Goal: Communication & Community: Answer question/provide support

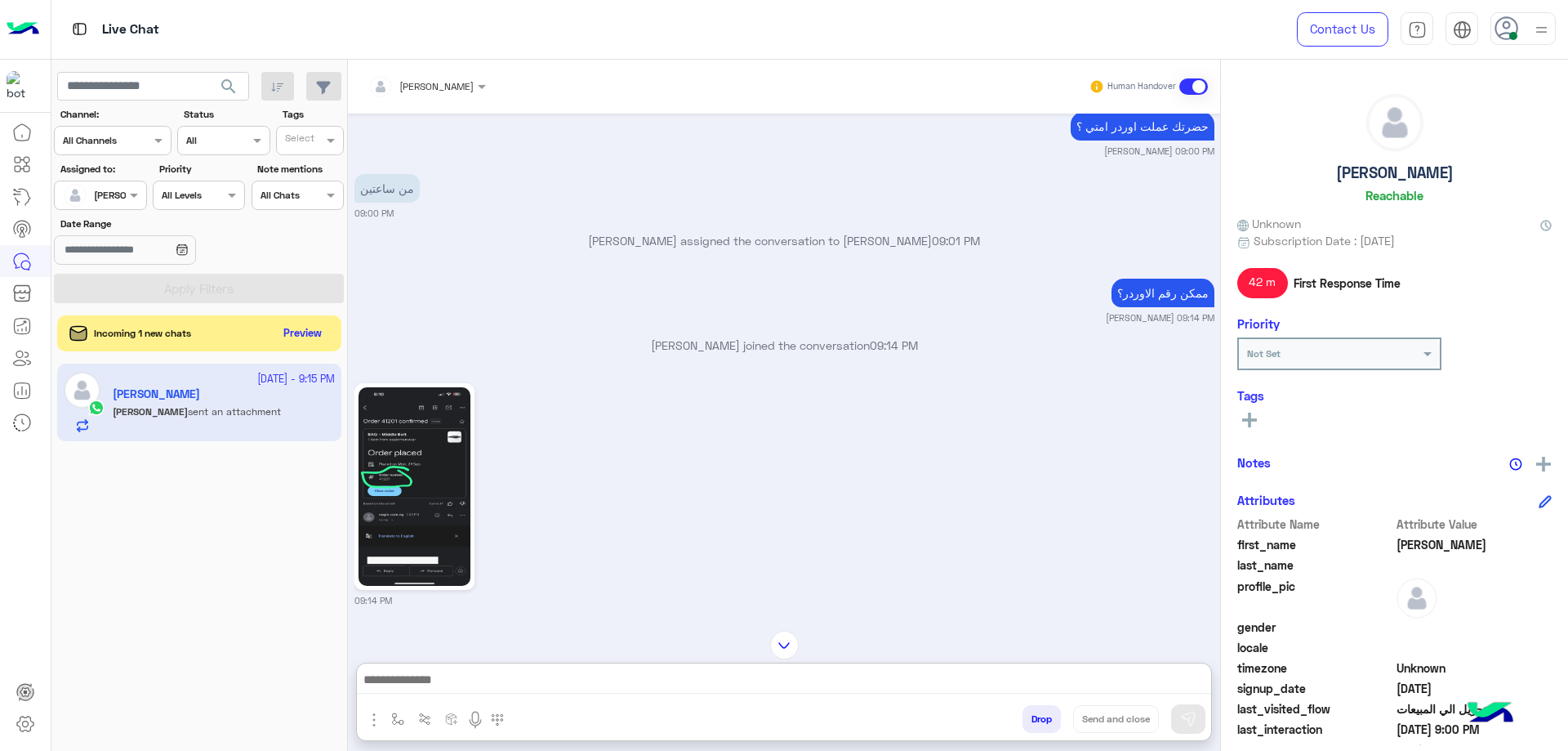
scroll to position [1727, 0]
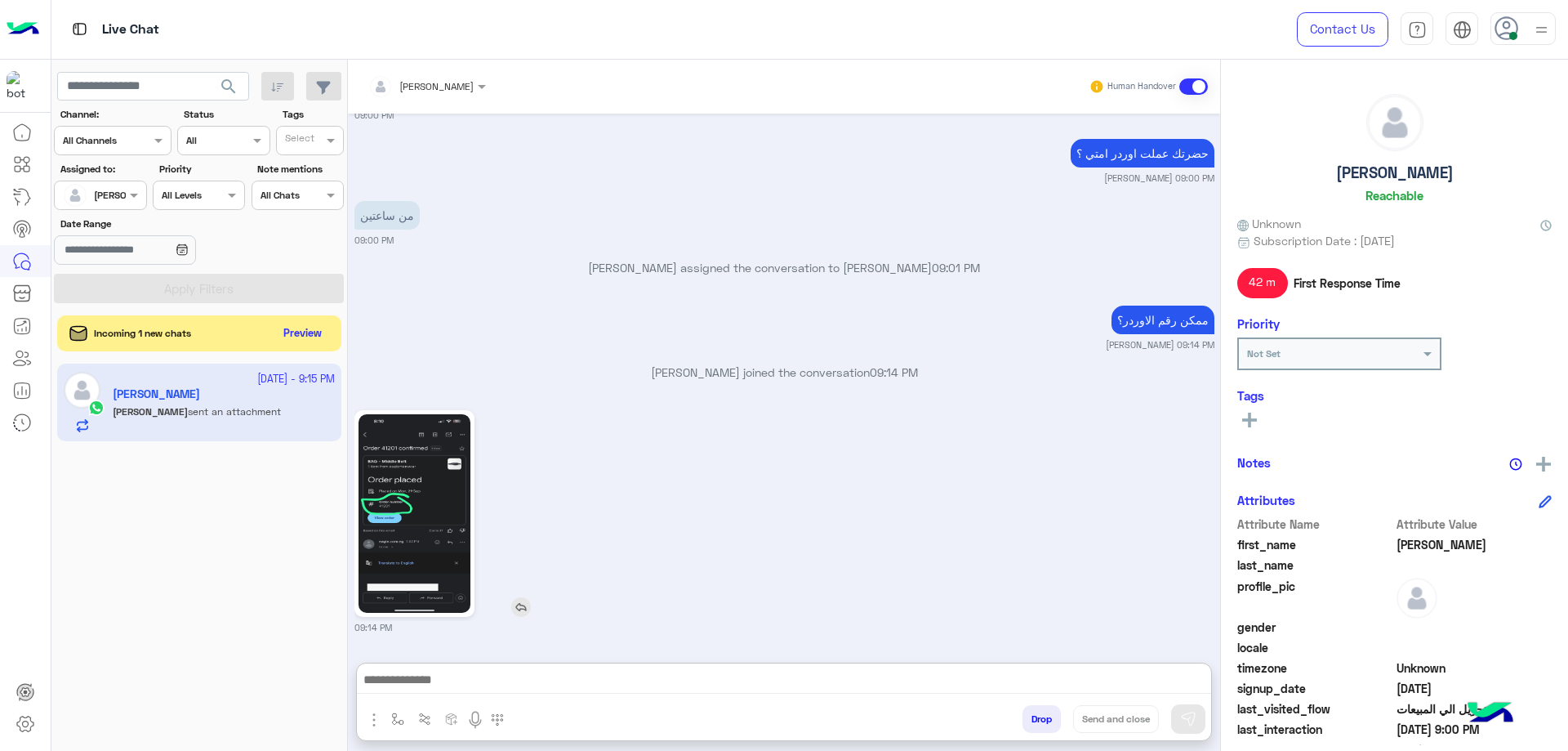
click at [425, 484] on img at bounding box center [415, 513] width 112 height 198
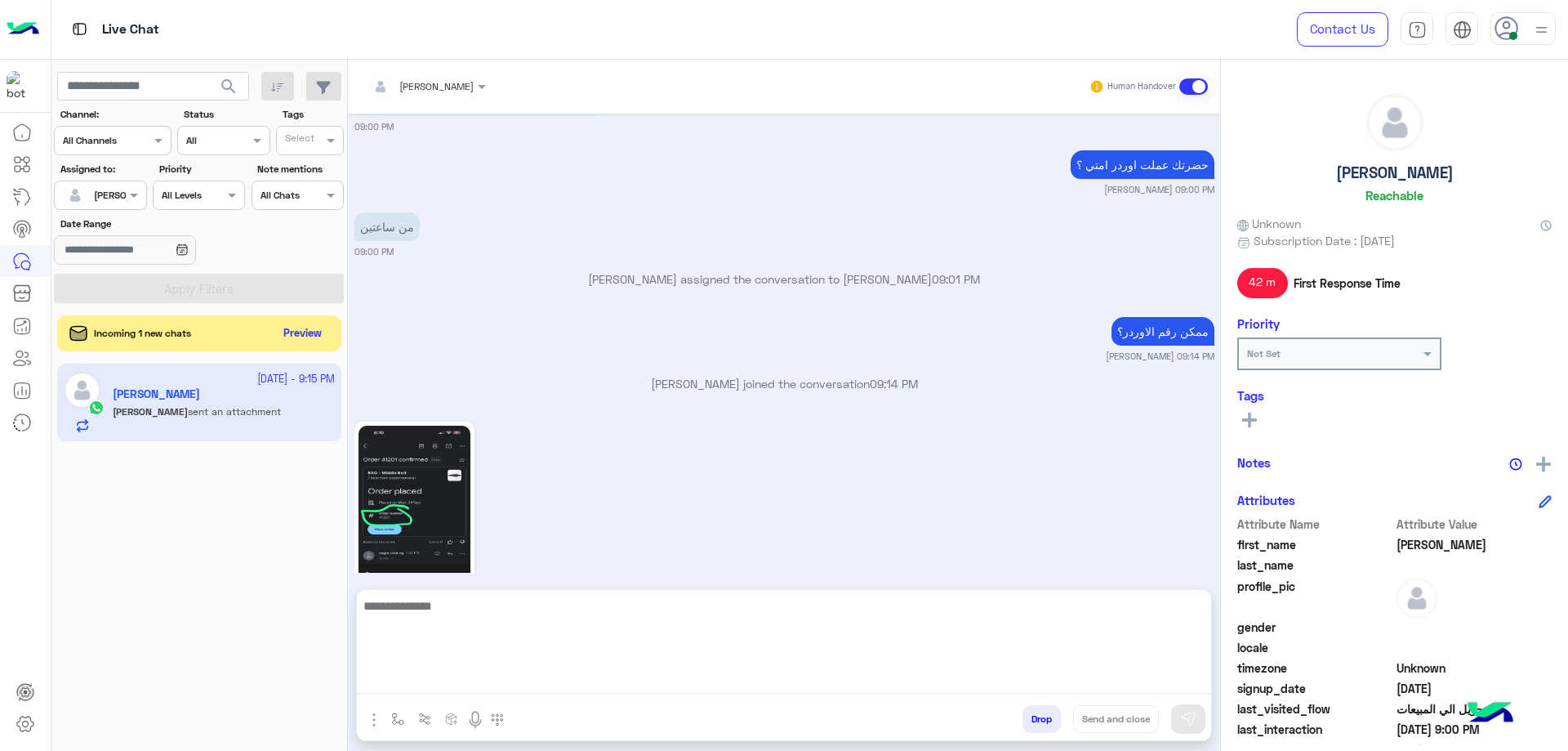
click at [473, 679] on textarea at bounding box center [784, 645] width 855 height 98
type textarea "**********"
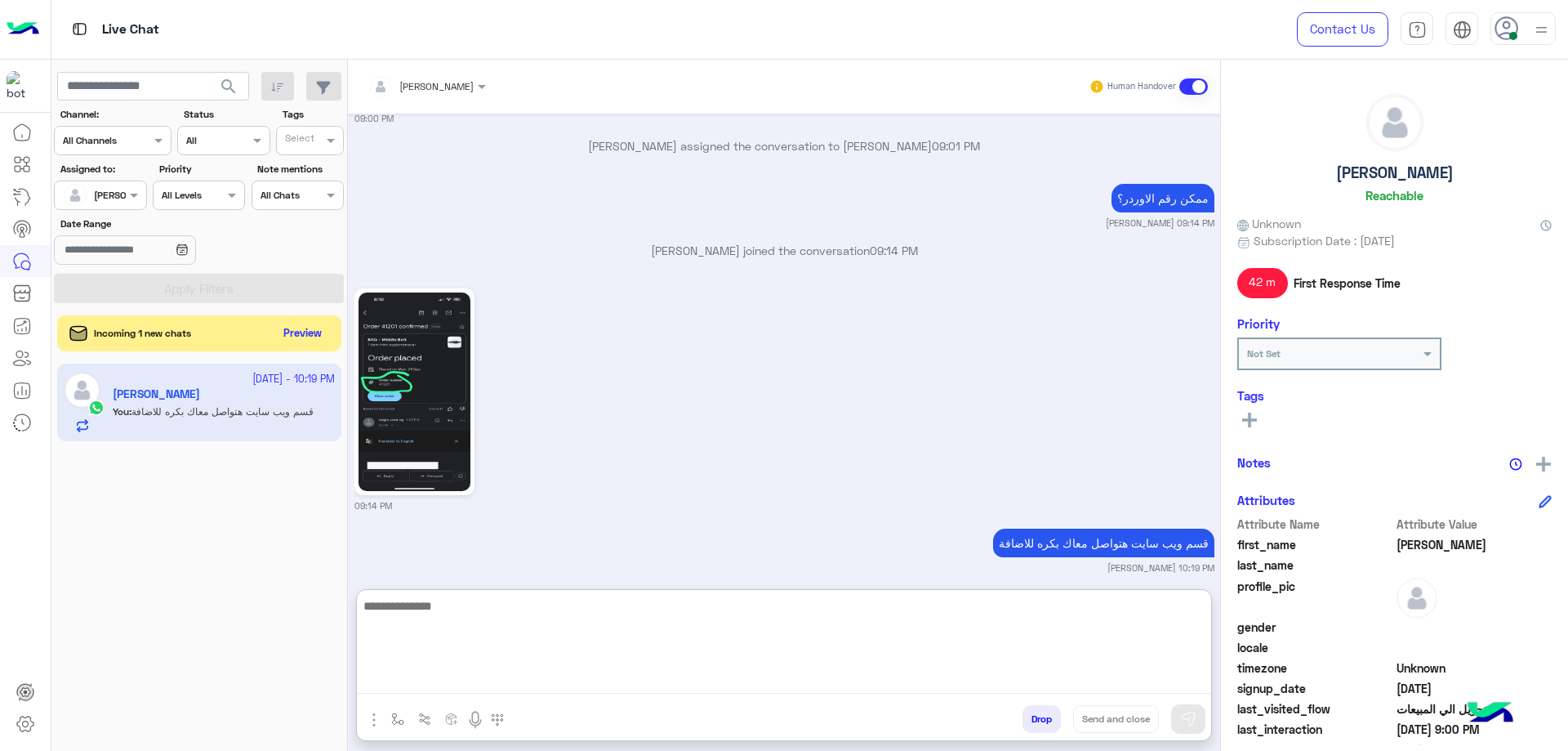
scroll to position [1789, 0]
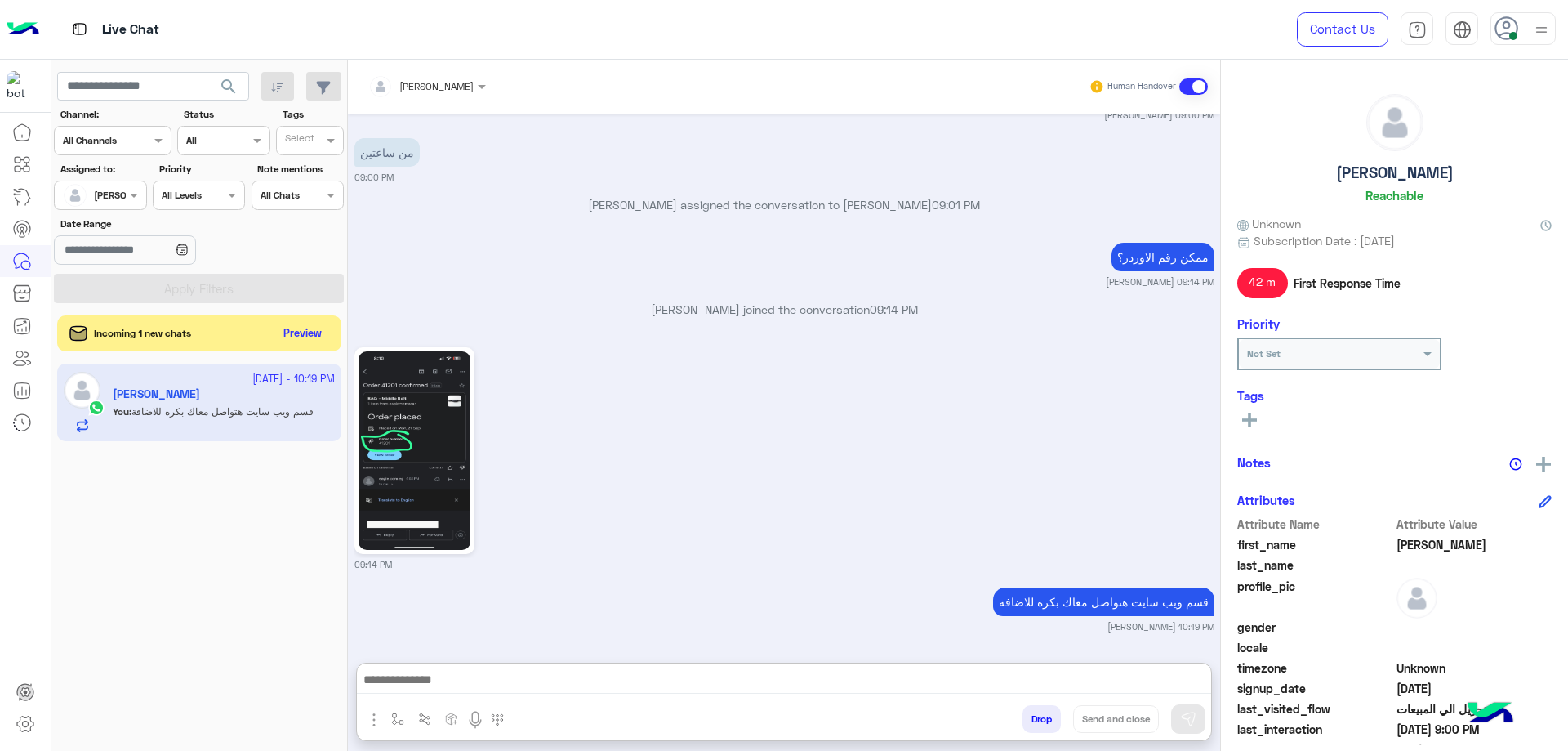
click at [1383, 173] on h5 "[PERSON_NAME]" at bounding box center [1395, 172] width 118 height 19
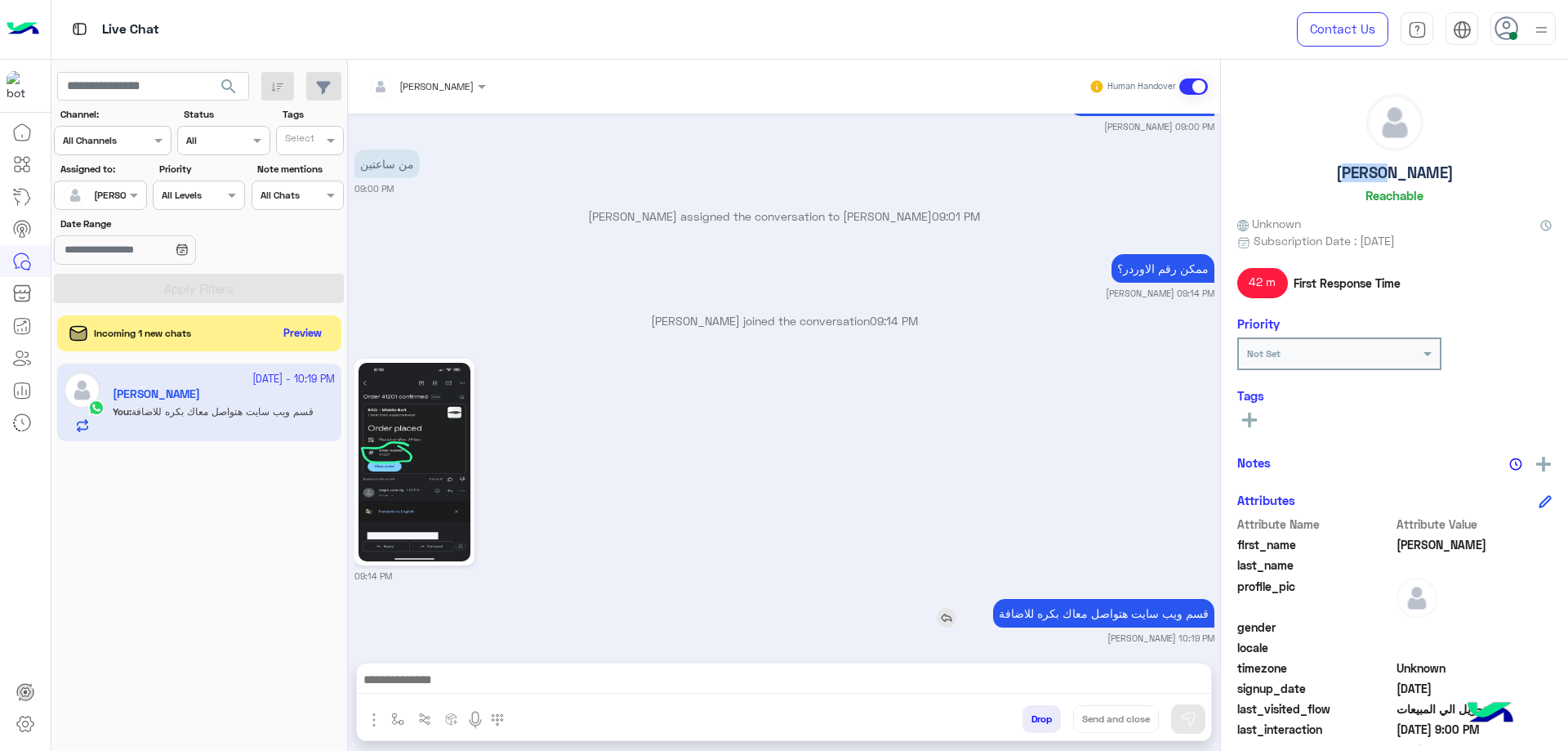
copy h5 "[PERSON_NAME]"
click at [1033, 710] on button "Drop" at bounding box center [1042, 719] width 38 height 28
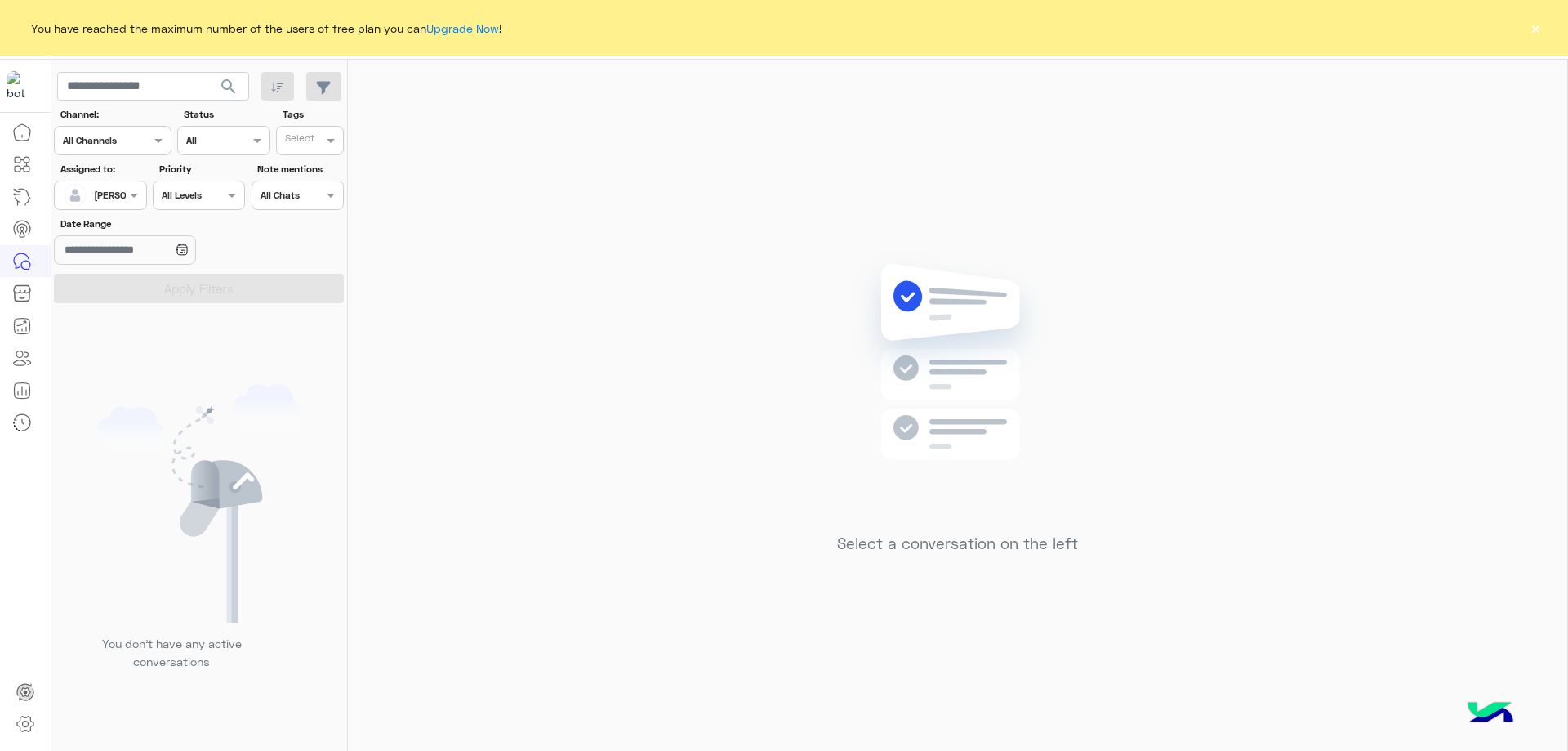
click at [1538, 23] on button "×" at bounding box center [1535, 28] width 16 height 16
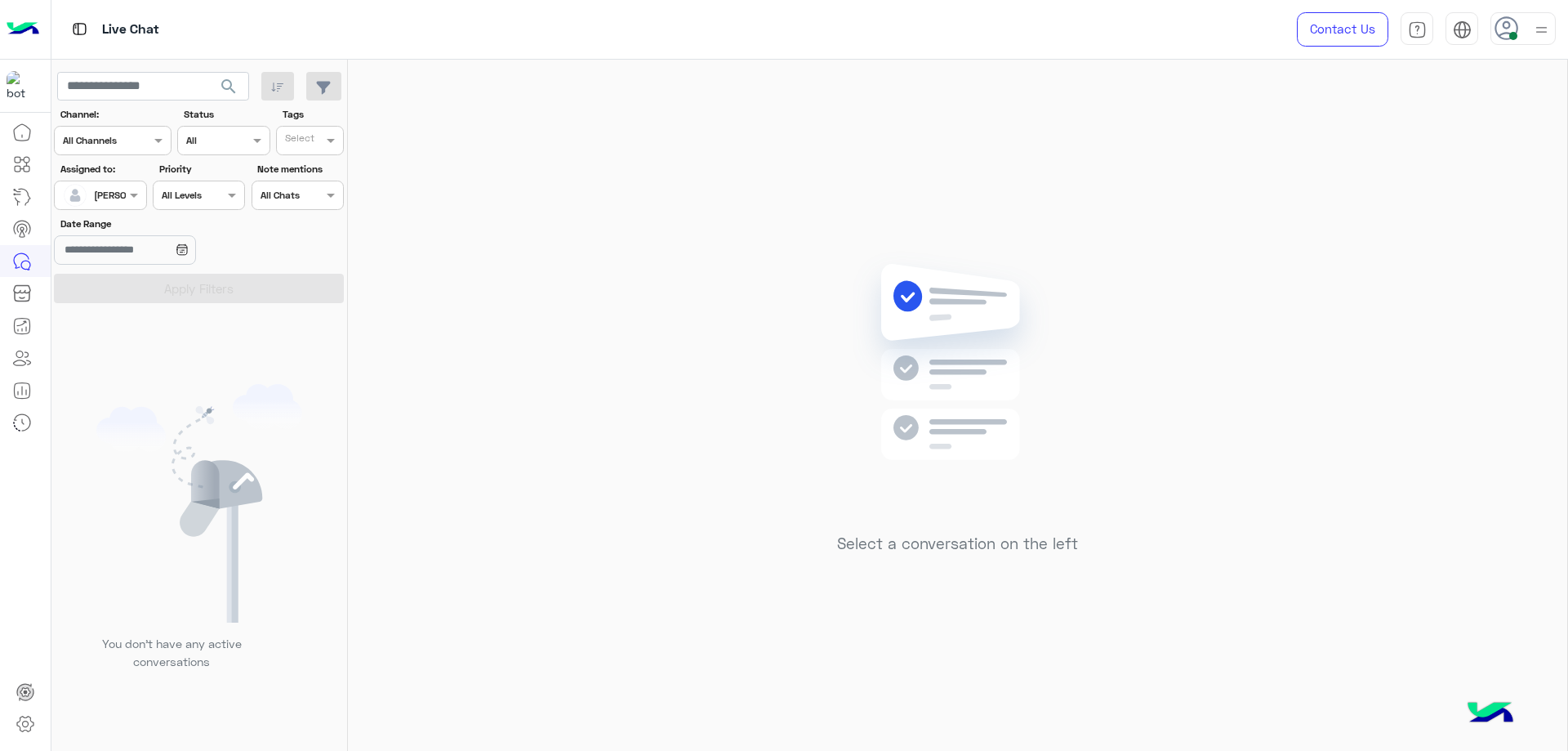
click at [104, 207] on div "[PERSON_NAME]" at bounding box center [93, 196] width 62 height 33
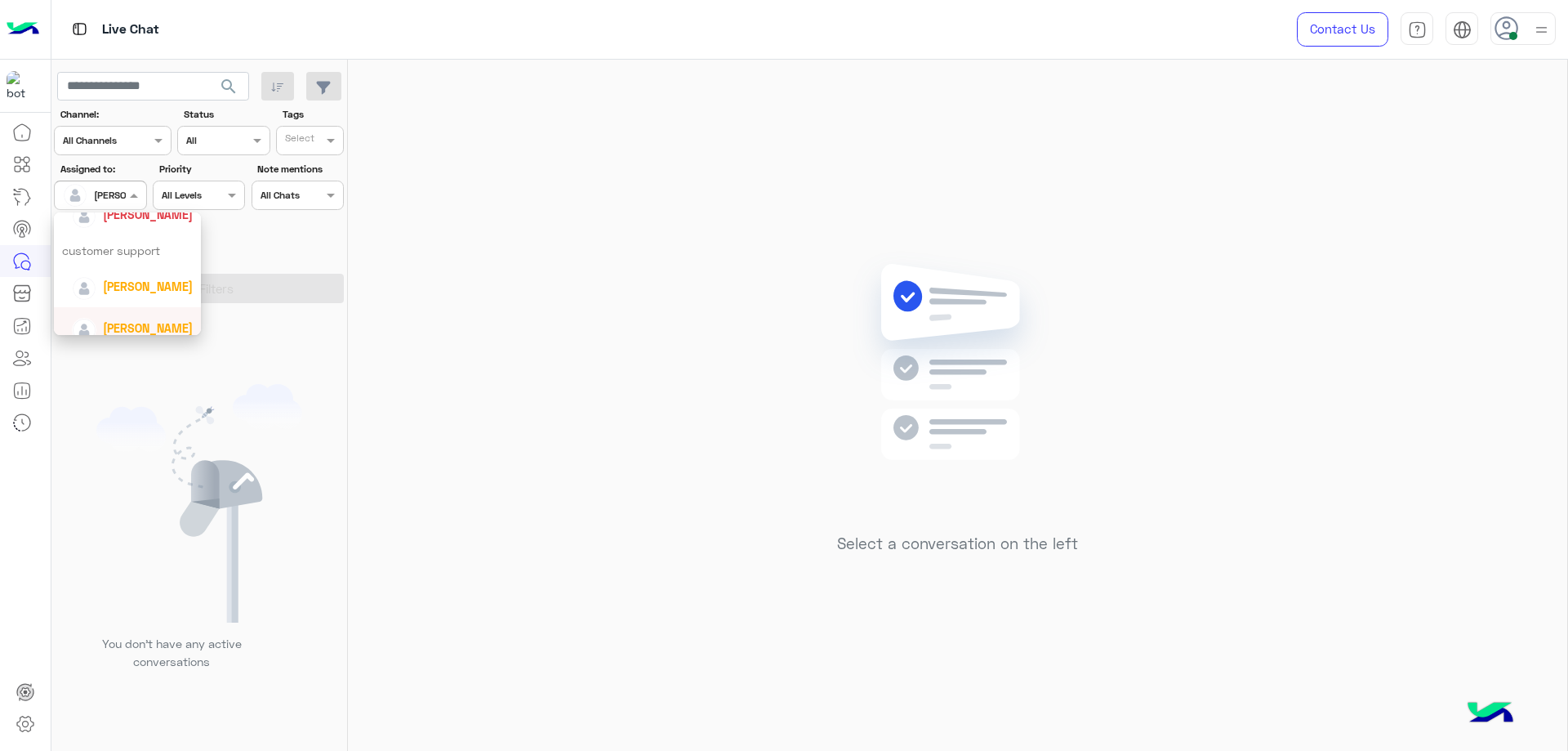
click at [130, 323] on span "abdalla mahmoud" at bounding box center [148, 328] width 90 height 14
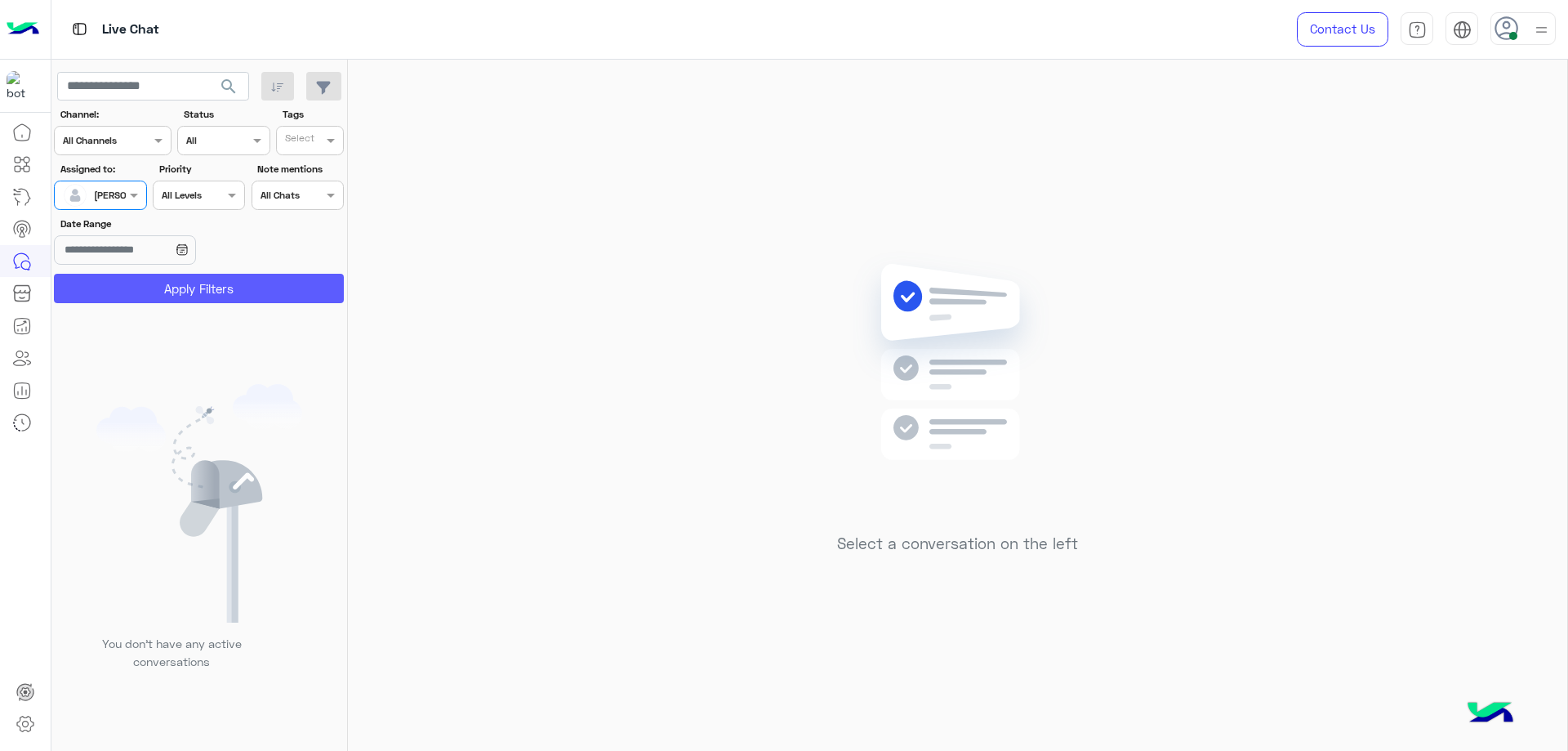
click at [174, 282] on button "Apply Filters" at bounding box center [199, 288] width 290 height 29
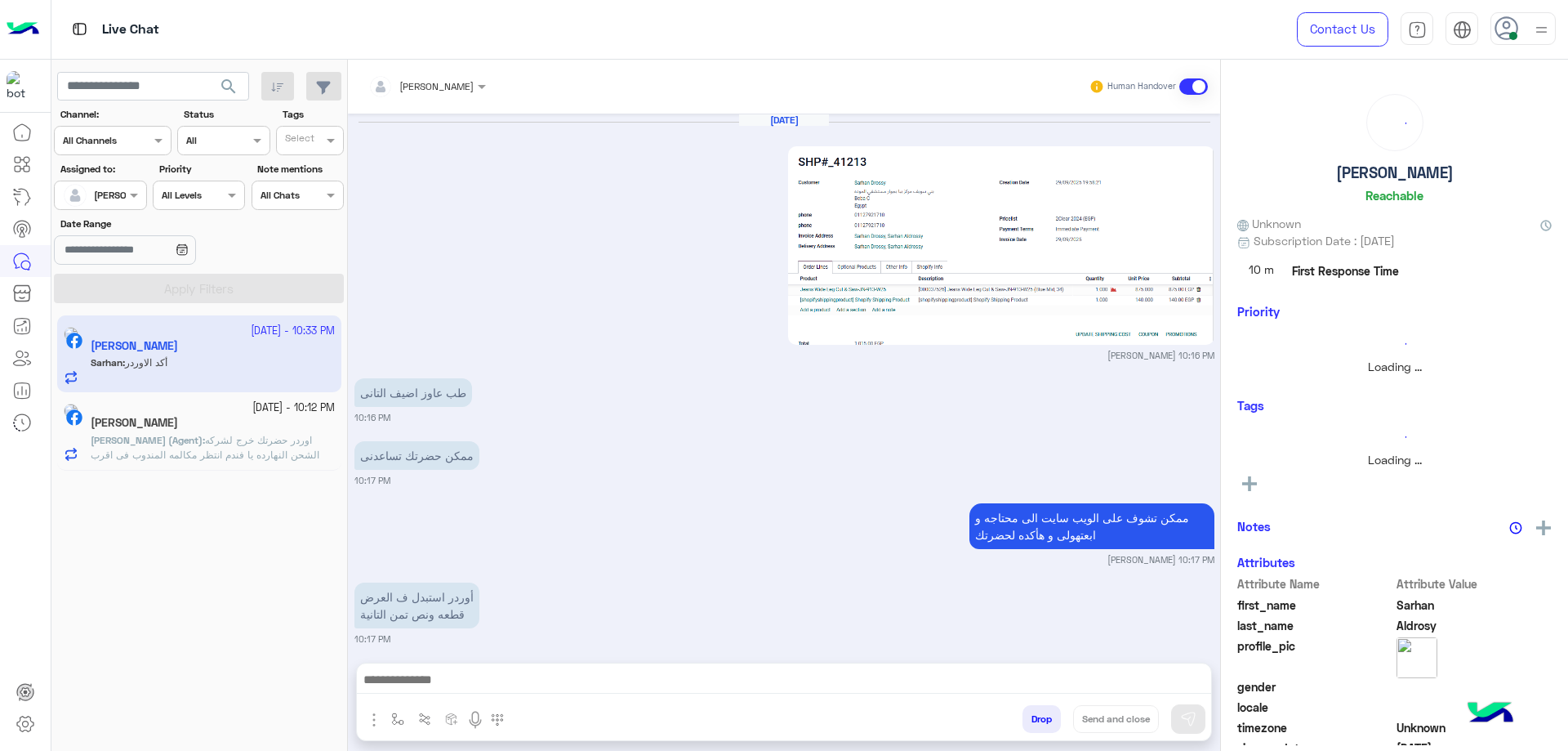
scroll to position [1305, 0]
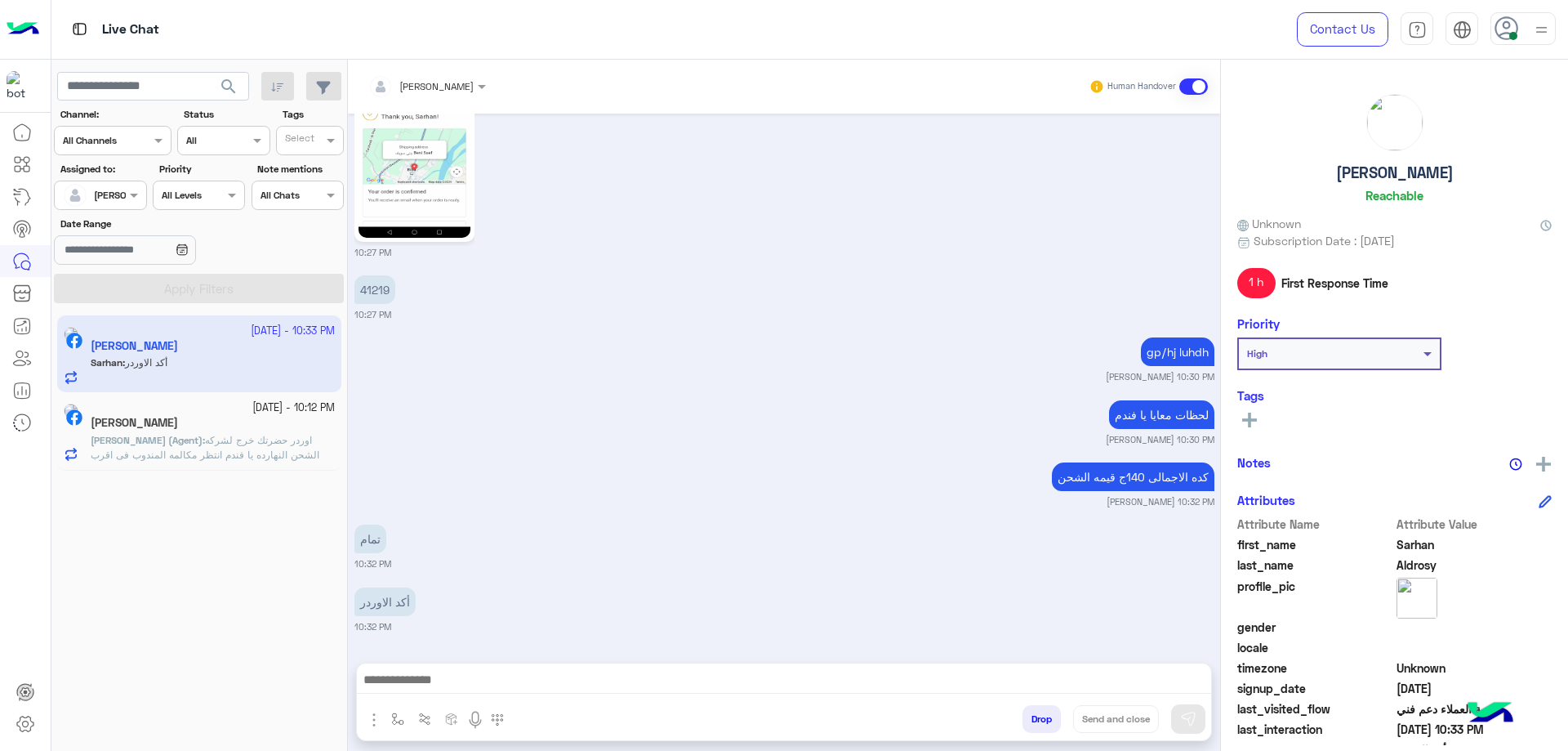
click at [171, 436] on span "abdalla mahmoud (Agent)" at bounding box center [147, 440] width 112 height 13
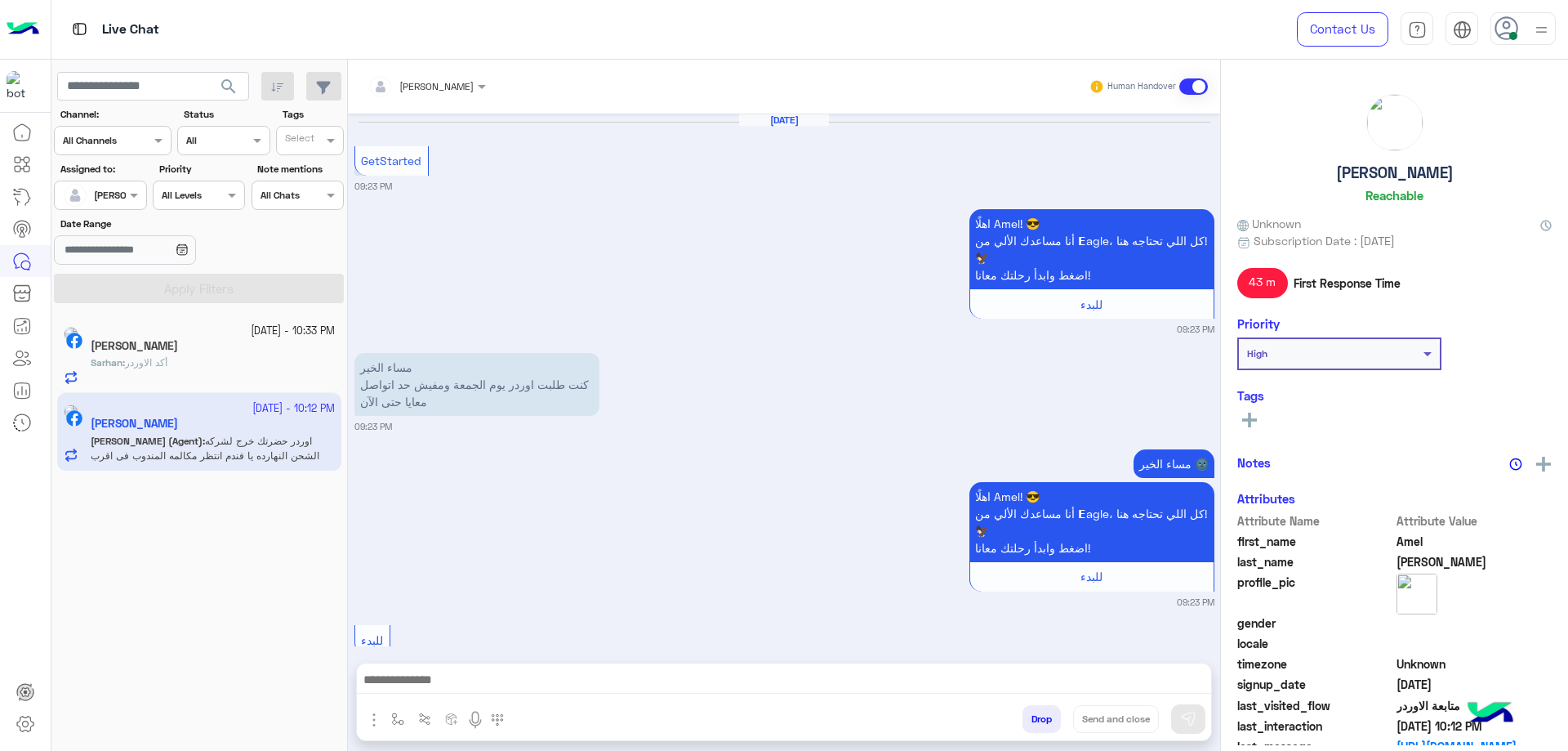
scroll to position [1230, 0]
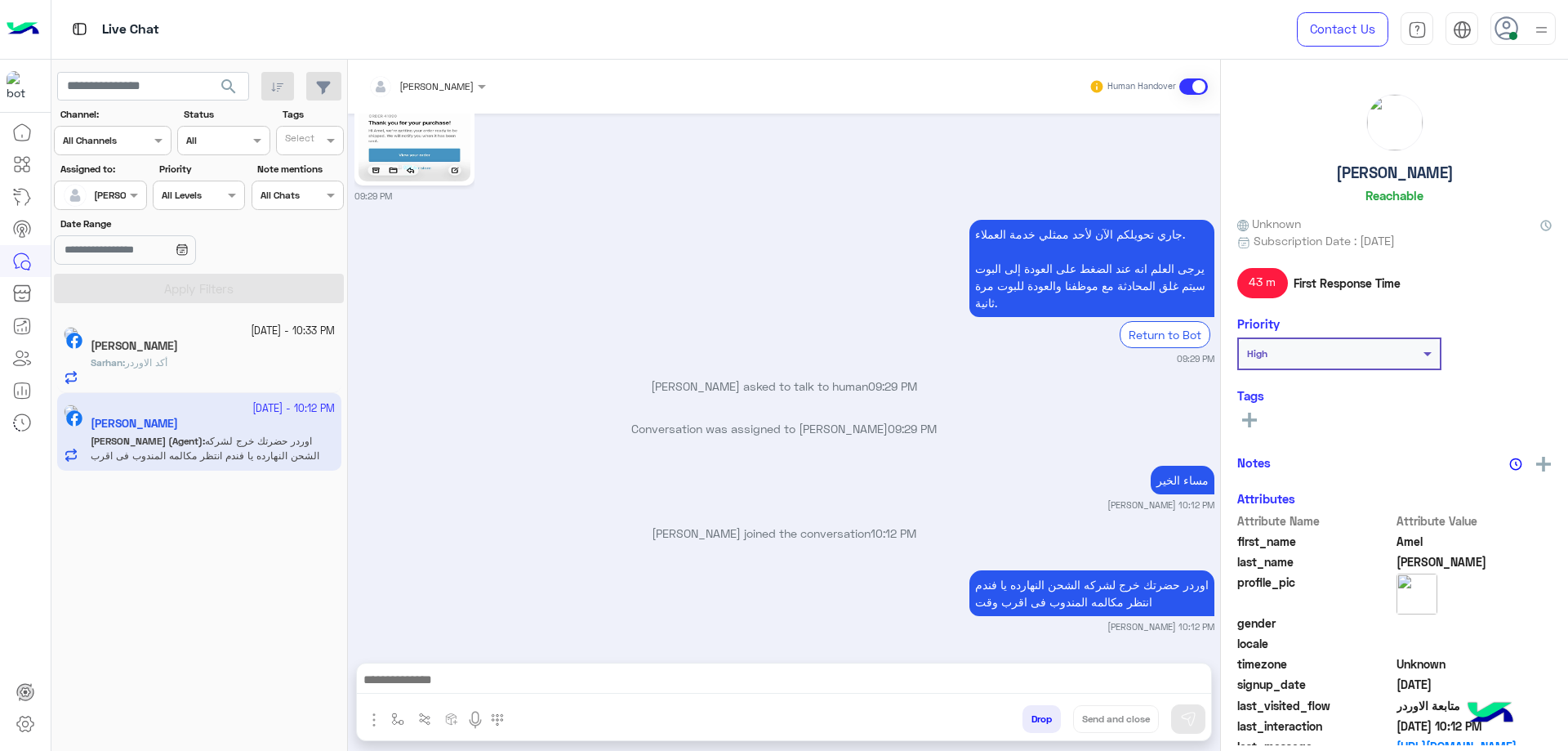
click at [109, 222] on label "Date Range" at bounding box center [152, 224] width 183 height 14
click at [109, 236] on input "Date Range" at bounding box center [125, 250] width 141 height 29
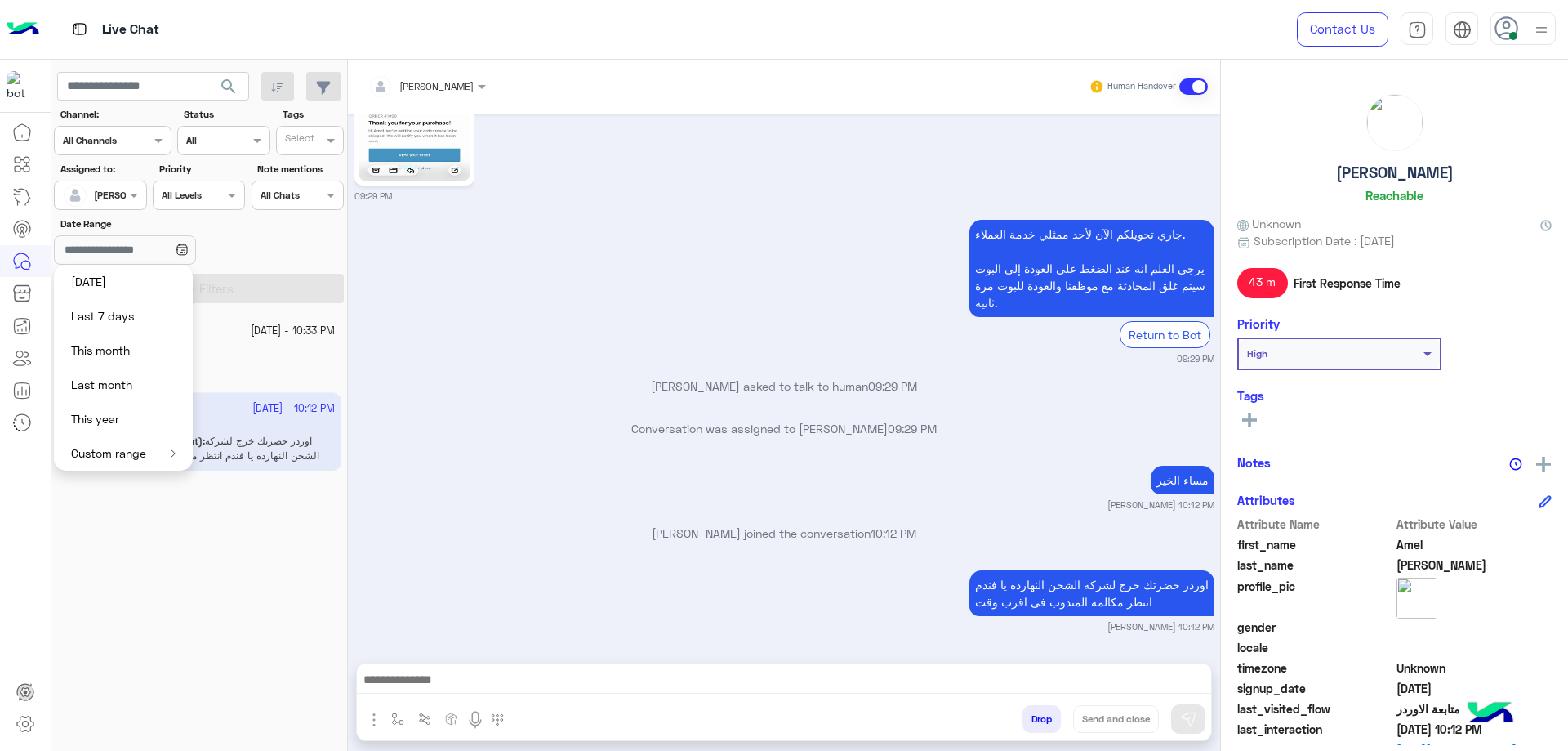
click at [95, 194] on input "text" at bounding box center [81, 194] width 38 height 14
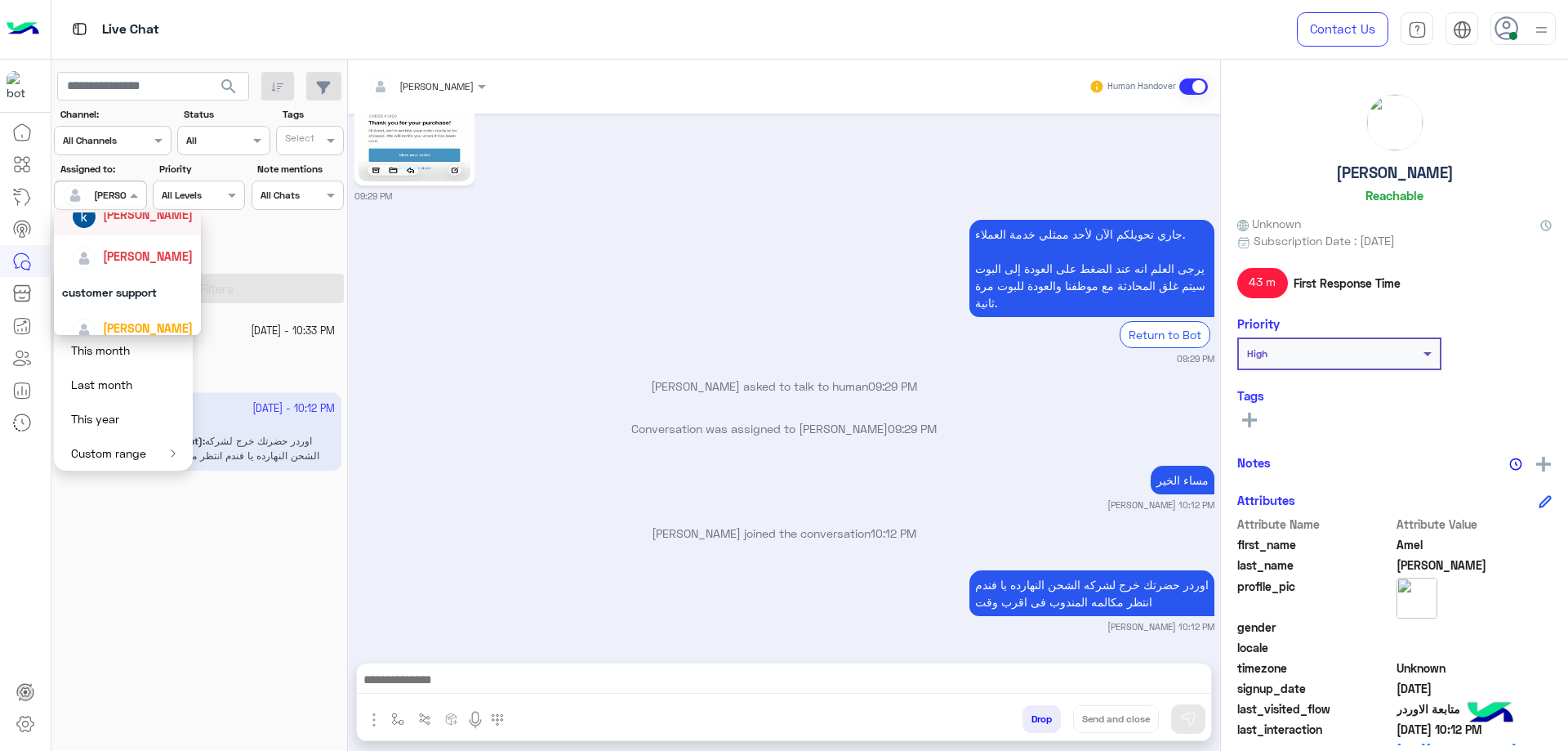
scroll to position [82, 0]
click at [149, 260] on span "khaled mohamed" at bounding box center [148, 253] width 90 height 14
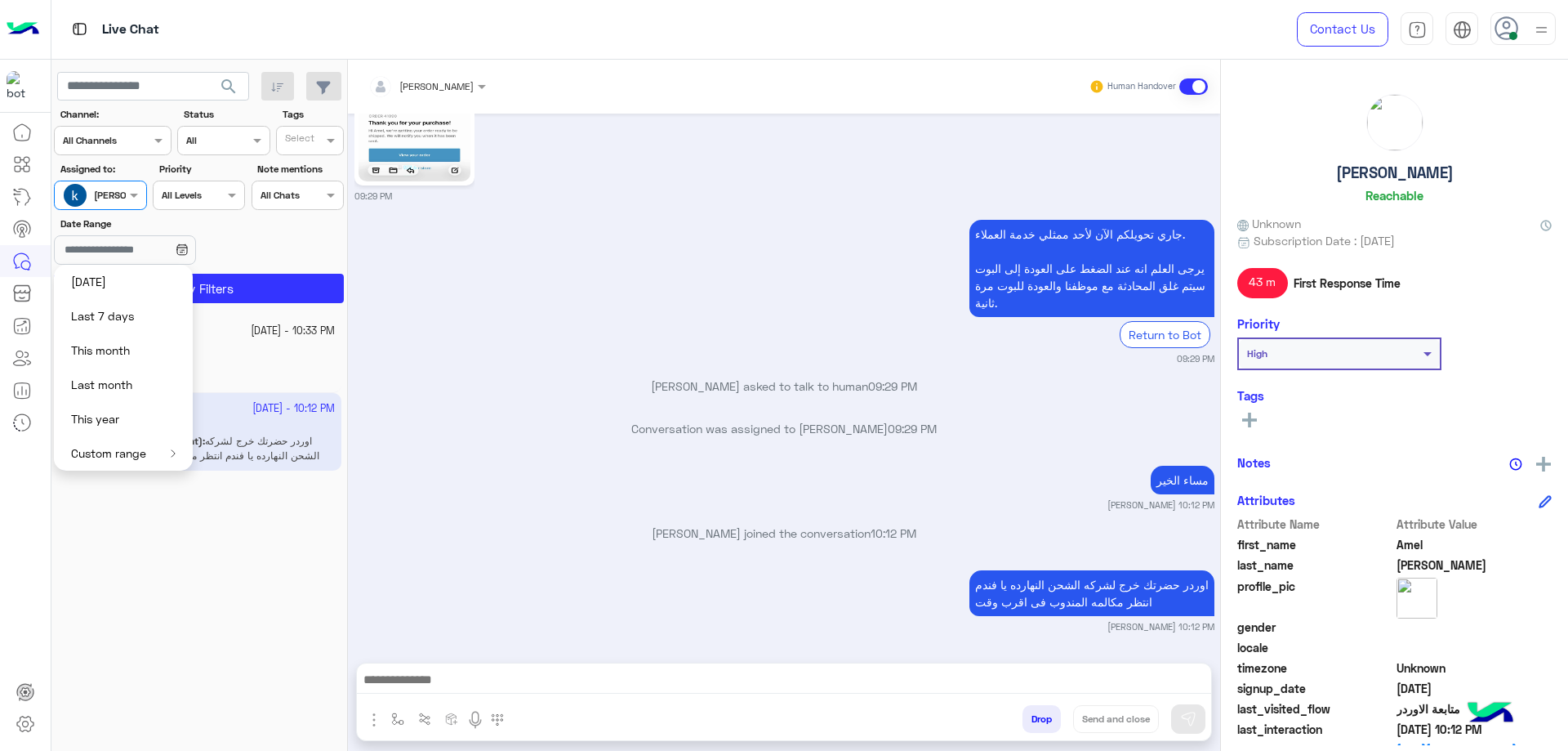
click at [120, 191] on div at bounding box center [100, 193] width 91 height 15
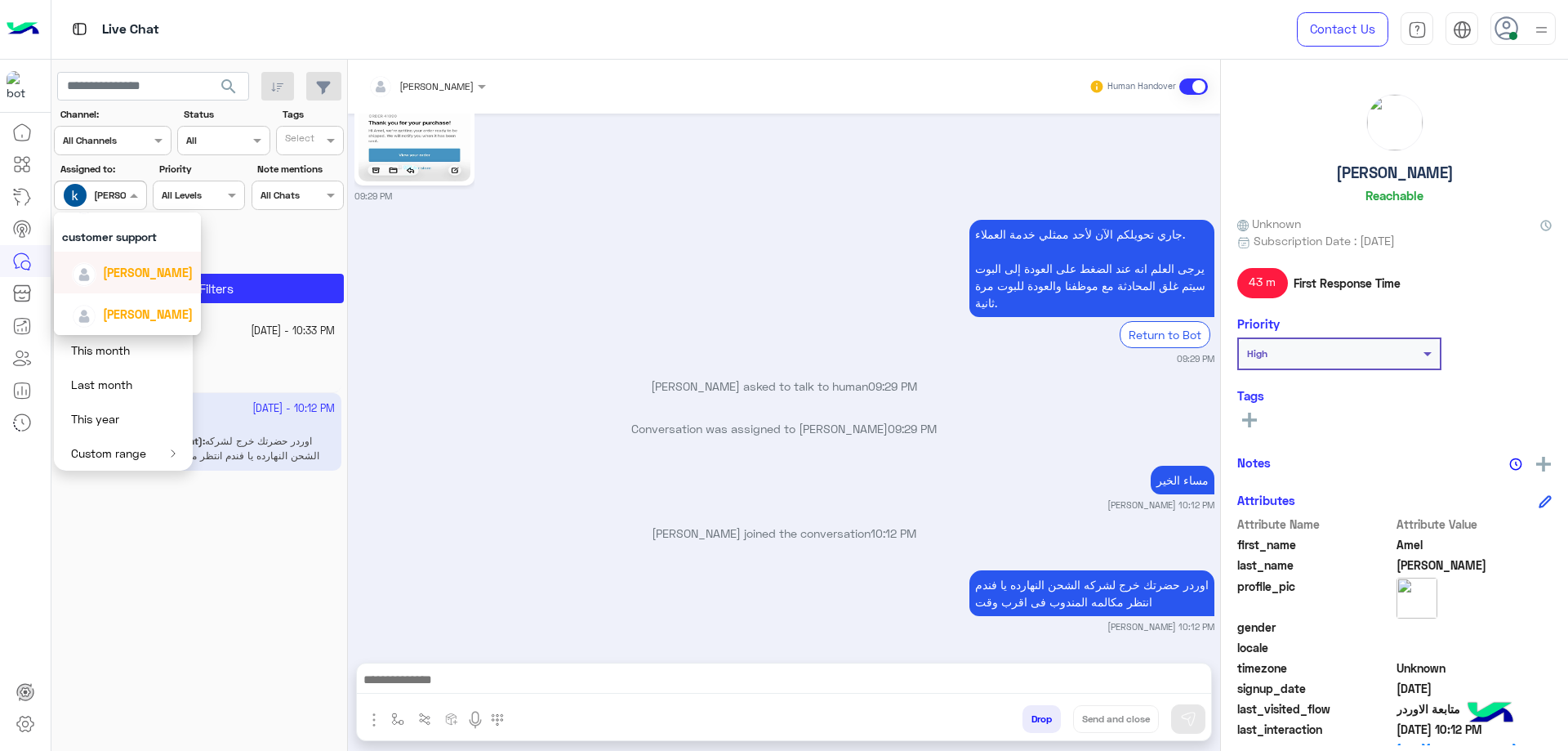
click at [144, 273] on span "[PERSON_NAME]" at bounding box center [148, 272] width 90 height 14
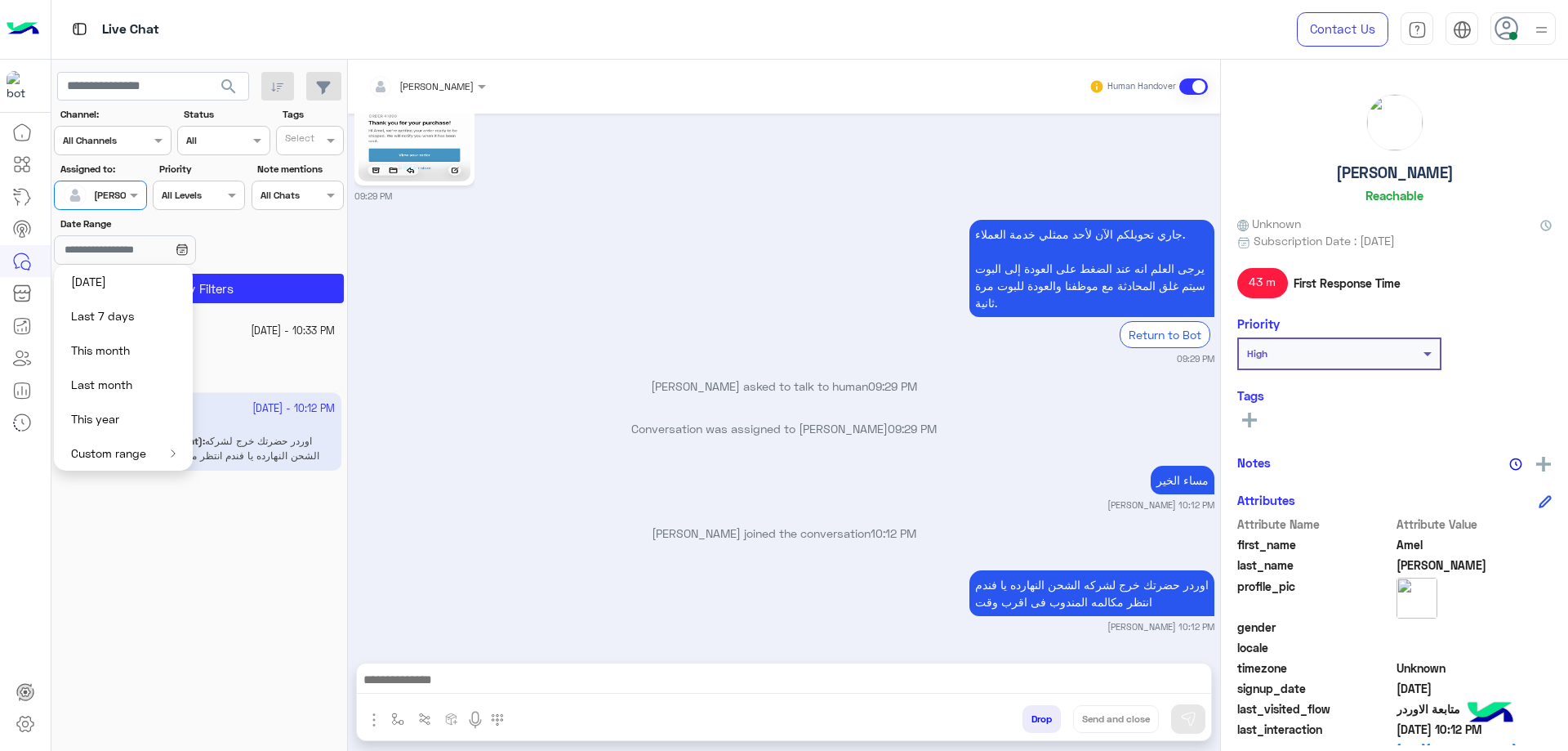
click at [179, 284] on button "Yesterday" at bounding box center [123, 282] width 139 height 34
type input "**********"
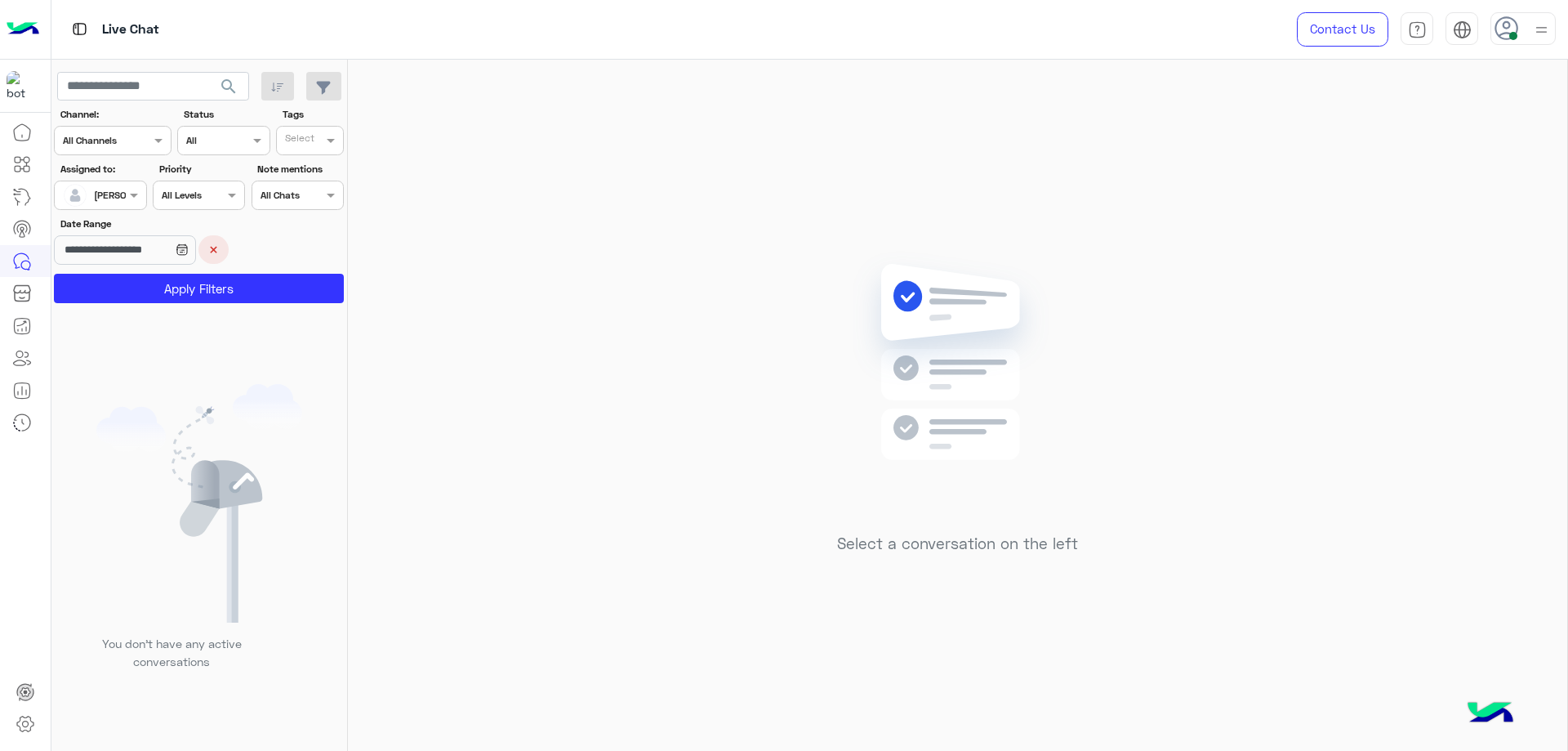
click at [225, 256] on button "×" at bounding box center [213, 250] width 30 height 29
click at [198, 284] on button "Apply Filters" at bounding box center [199, 288] width 290 height 29
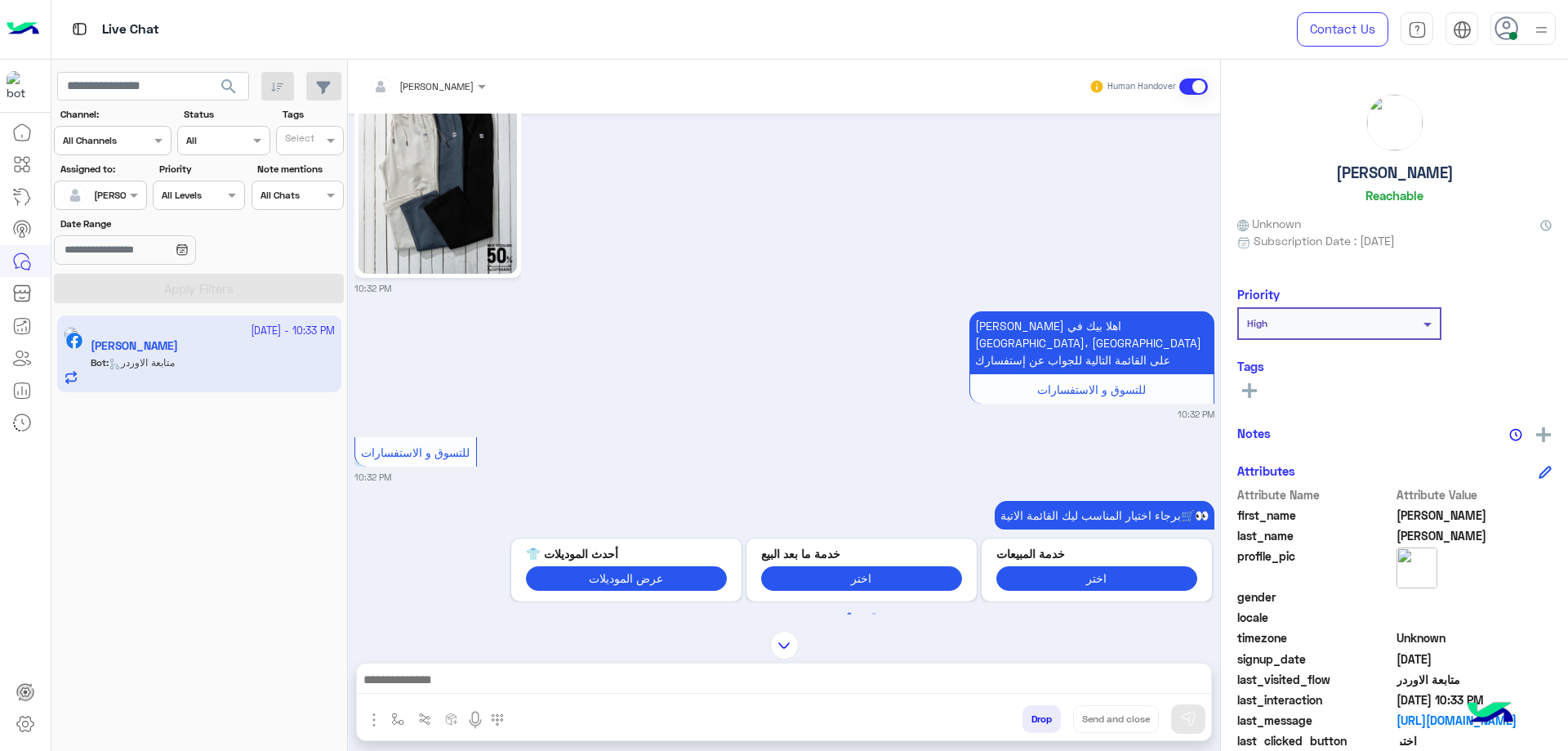
scroll to position [1112, 0]
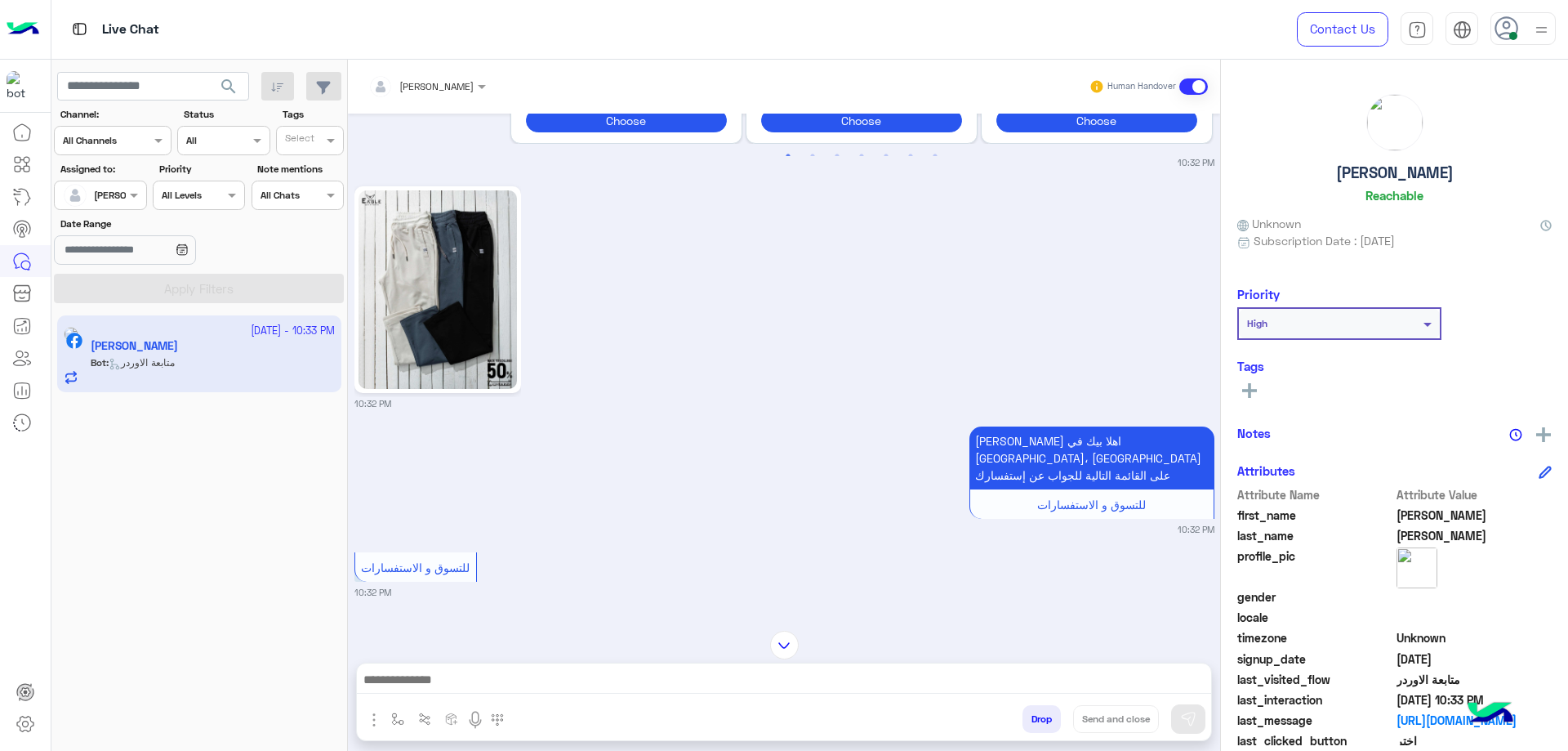
click at [463, 666] on div at bounding box center [784, 684] width 855 height 41
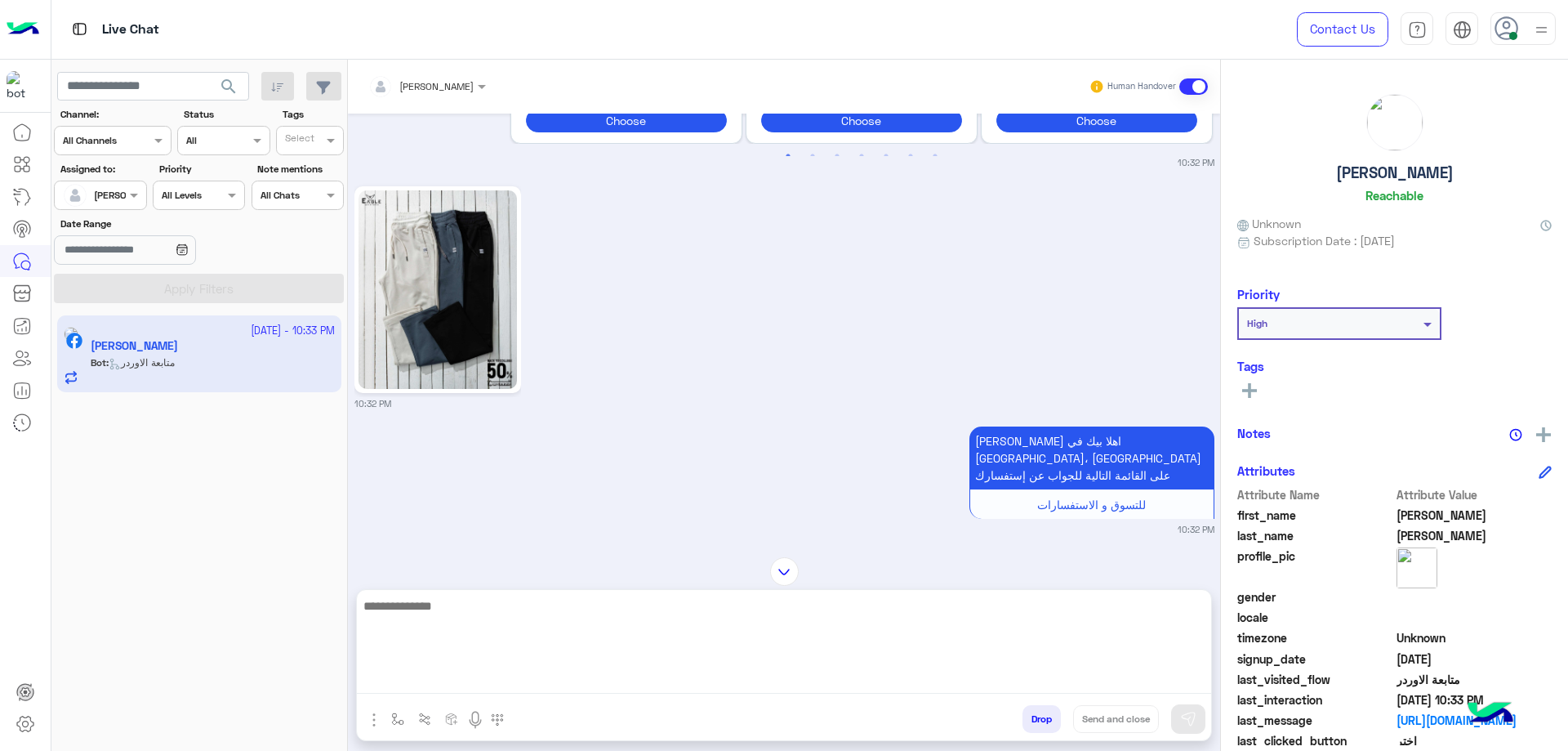
click at [476, 689] on textarea at bounding box center [784, 645] width 855 height 98
type textarea "**********"
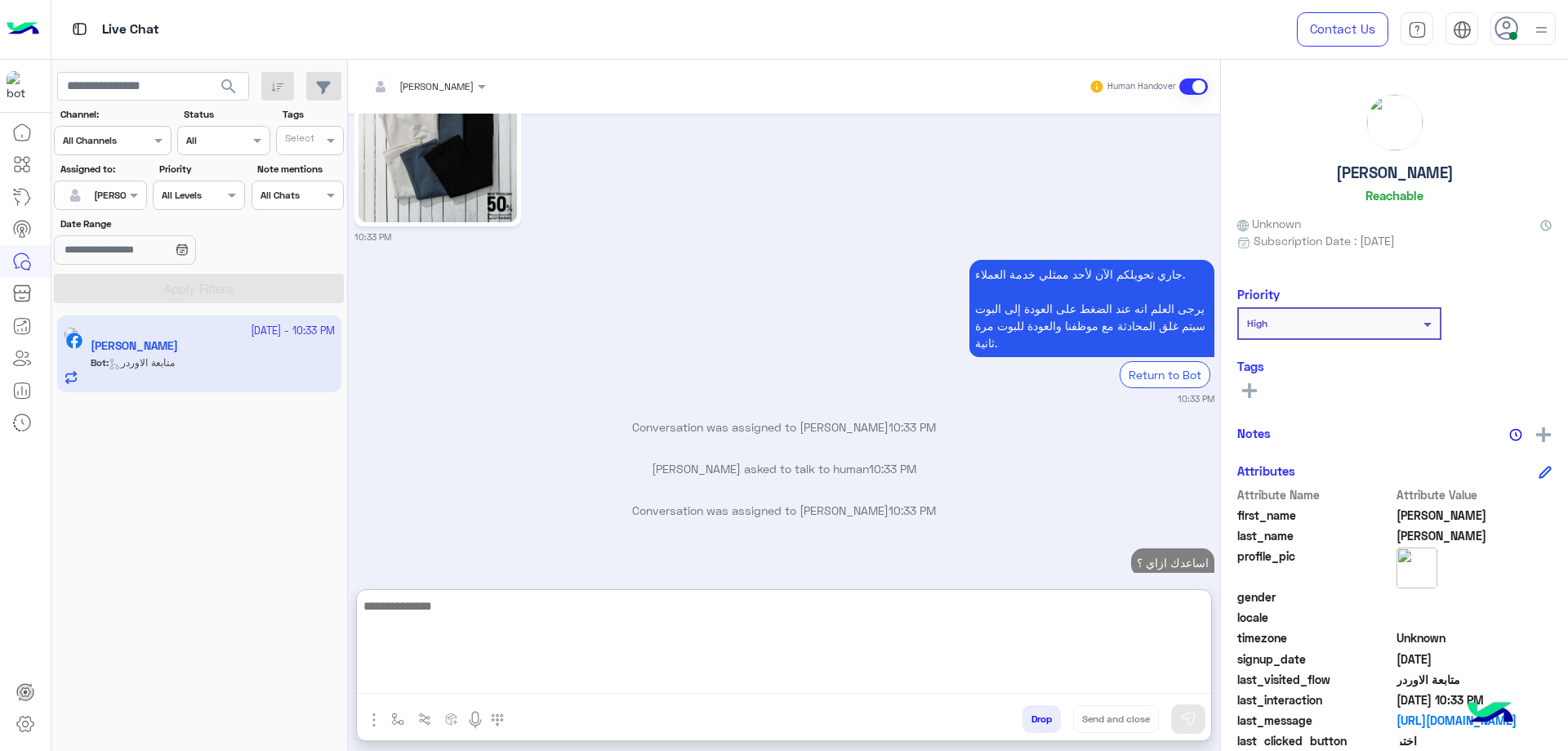
scroll to position [2271, 0]
